Goal: Task Accomplishment & Management: Manage account settings

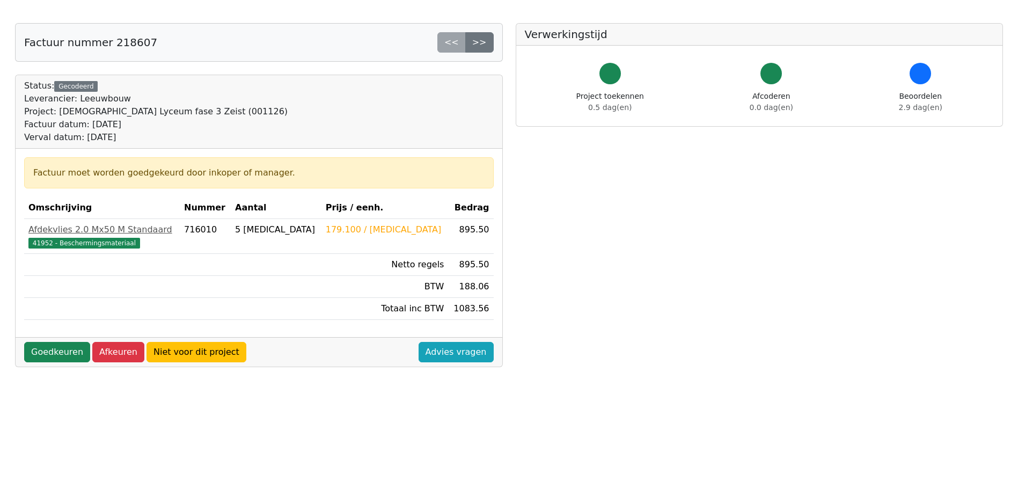
scroll to position [54, 0]
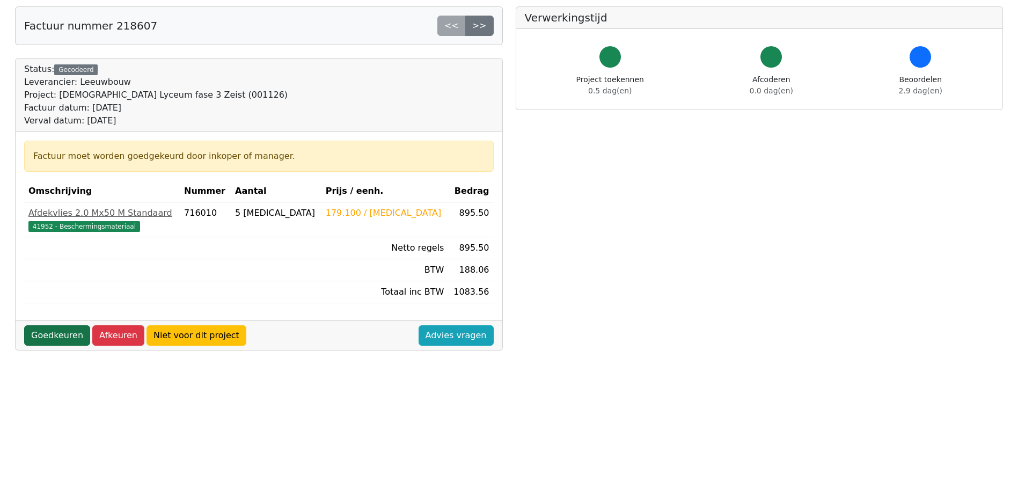
click at [50, 334] on link "Goedkeuren" at bounding box center [57, 335] width 66 height 20
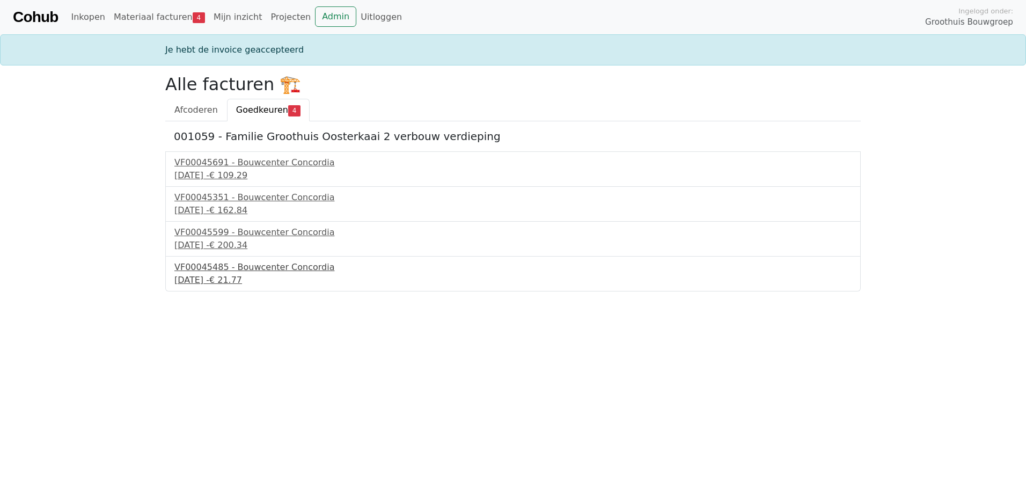
click at [253, 267] on div "VF00045485 - Bouwcenter Concordia" at bounding box center [512, 267] width 677 height 13
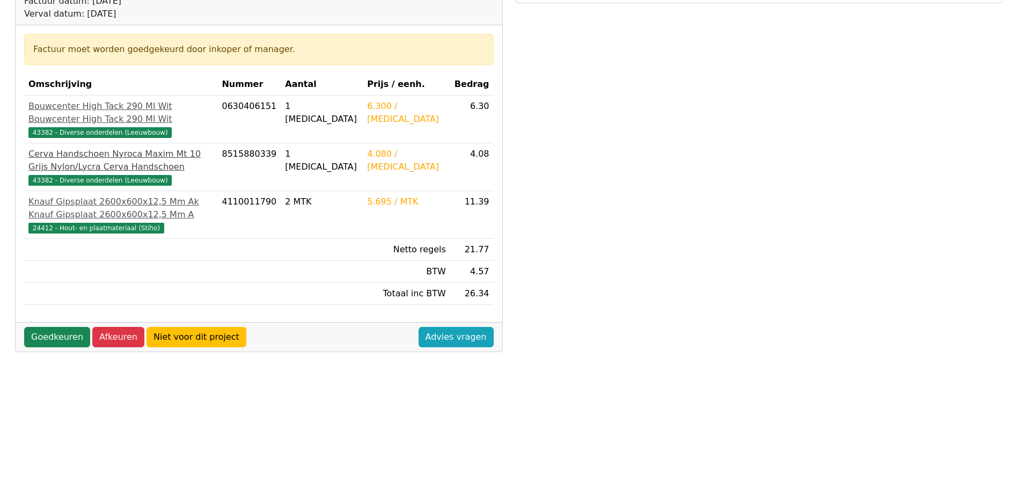
scroll to position [161, 0]
click at [53, 335] on link "Goedkeuren" at bounding box center [57, 336] width 66 height 20
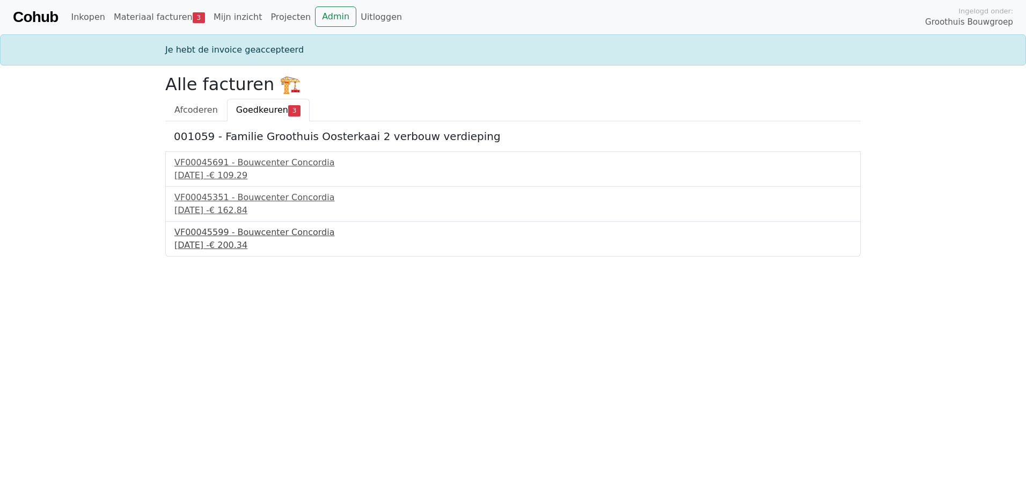
click at [207, 230] on div "VF00045599 - Bouwcenter Concordia" at bounding box center [512, 232] width 677 height 13
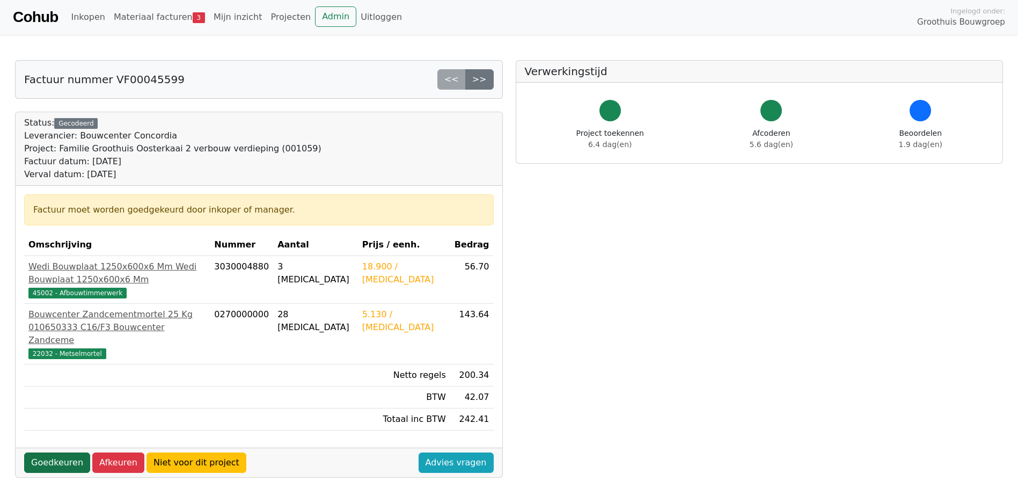
click at [61, 452] on link "Goedkeuren" at bounding box center [57, 462] width 66 height 20
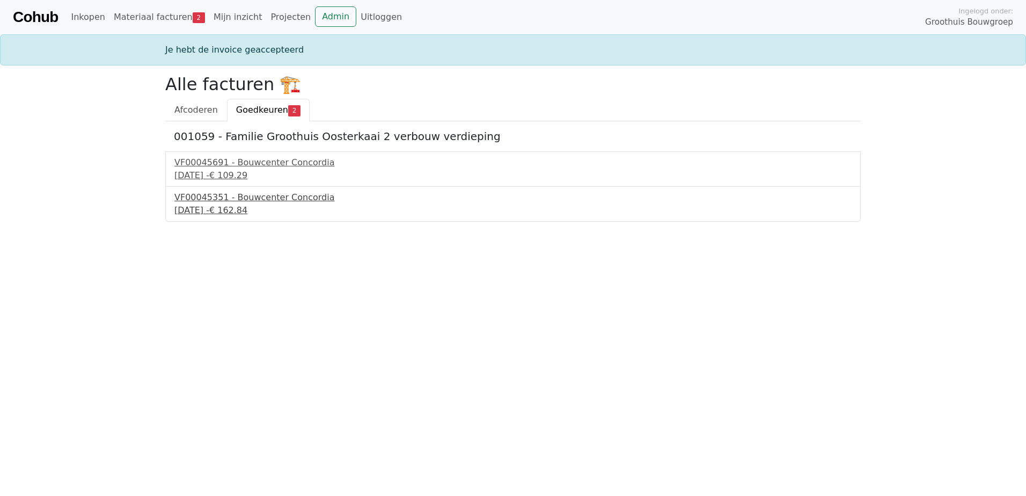
click at [208, 194] on div "VF00045351 - Bouwcenter Concordia" at bounding box center [512, 197] width 677 height 13
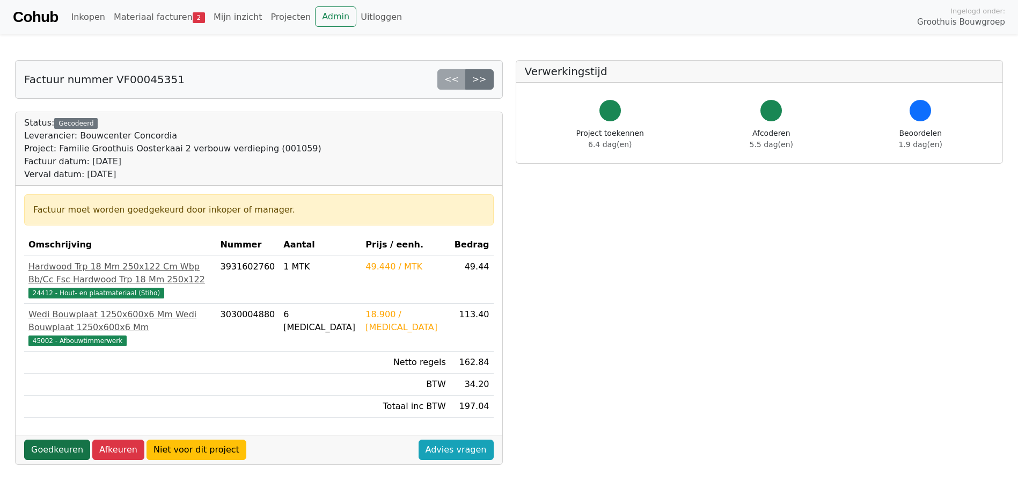
click at [61, 448] on link "Goedkeuren" at bounding box center [57, 450] width 66 height 20
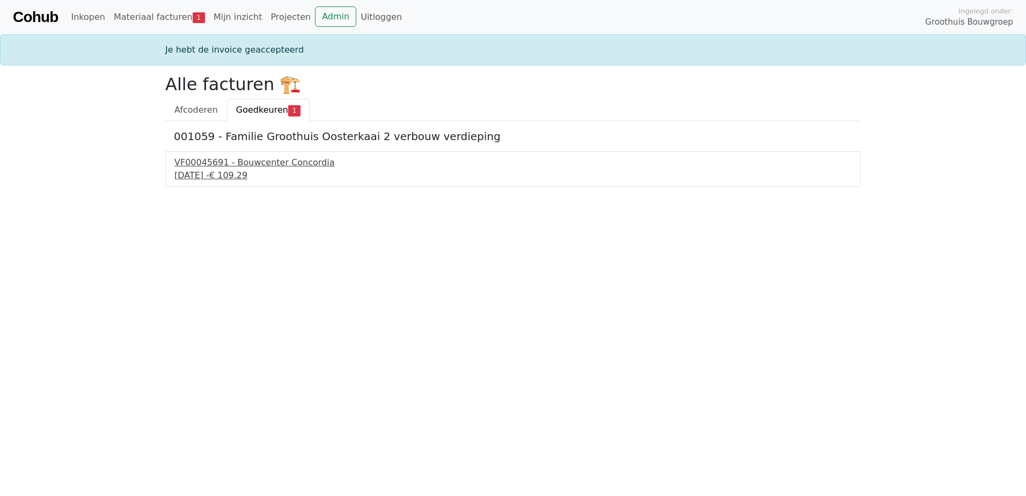
click at [233, 159] on div "VF00045691 - Bouwcenter Concordia" at bounding box center [512, 162] width 677 height 13
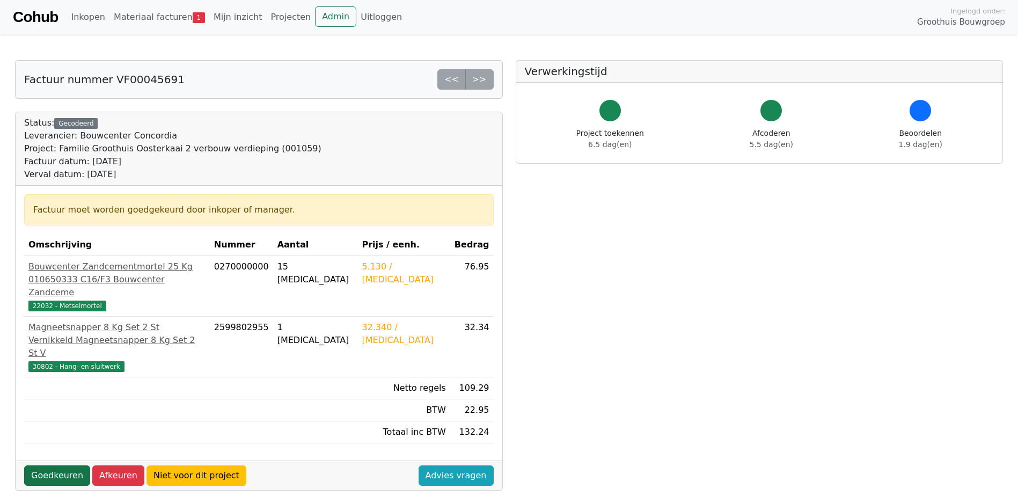
click at [58, 465] on link "Goedkeuren" at bounding box center [57, 475] width 66 height 20
